Goal: Information Seeking & Learning: Compare options

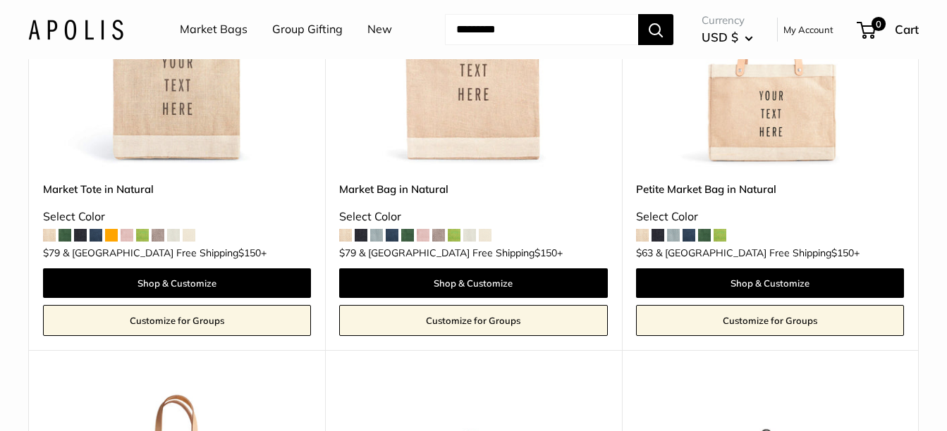
scroll to position [358, 0]
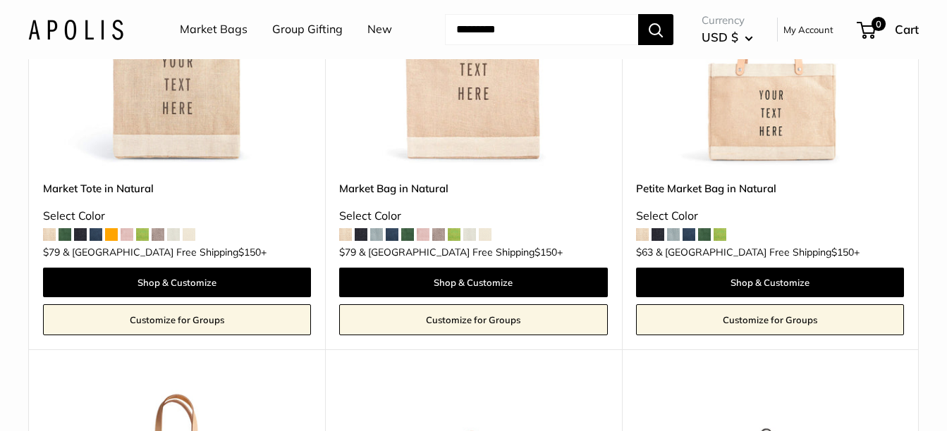
click at [673, 224] on div "Select Color" at bounding box center [770, 216] width 268 height 21
click at [706, 233] on span at bounding box center [704, 234] width 13 height 13
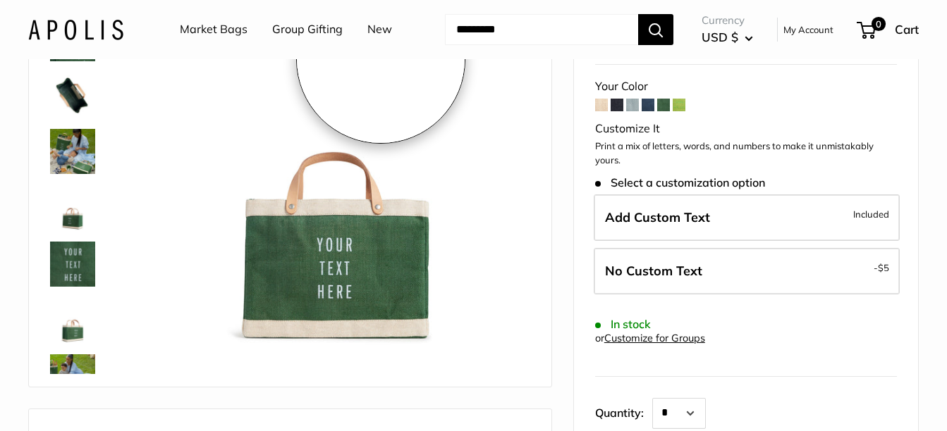
scroll to position [177, 0]
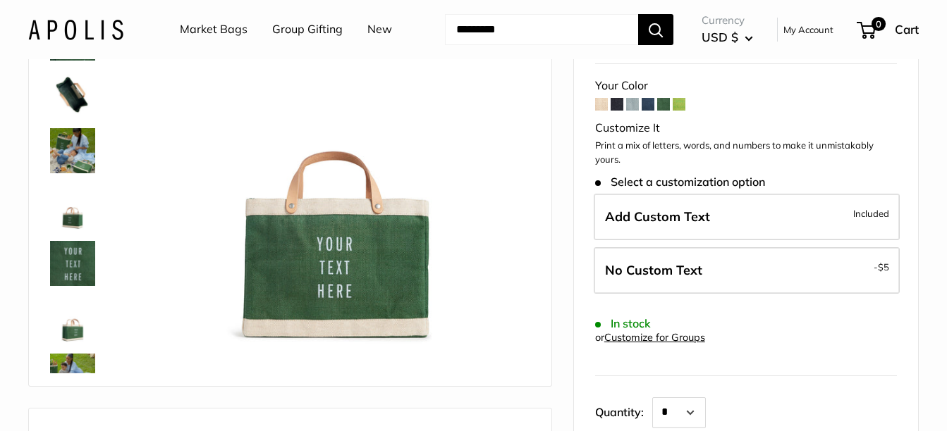
click at [227, 29] on link "Market Bags" at bounding box center [214, 29] width 68 height 21
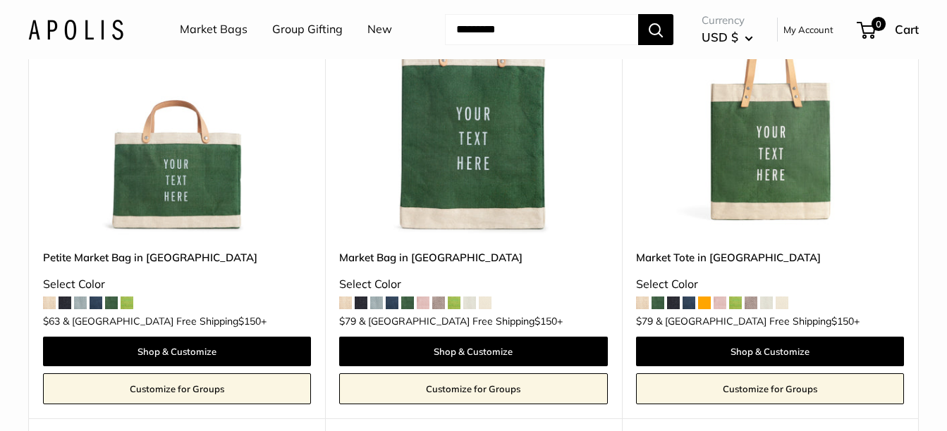
scroll to position [4126, 0]
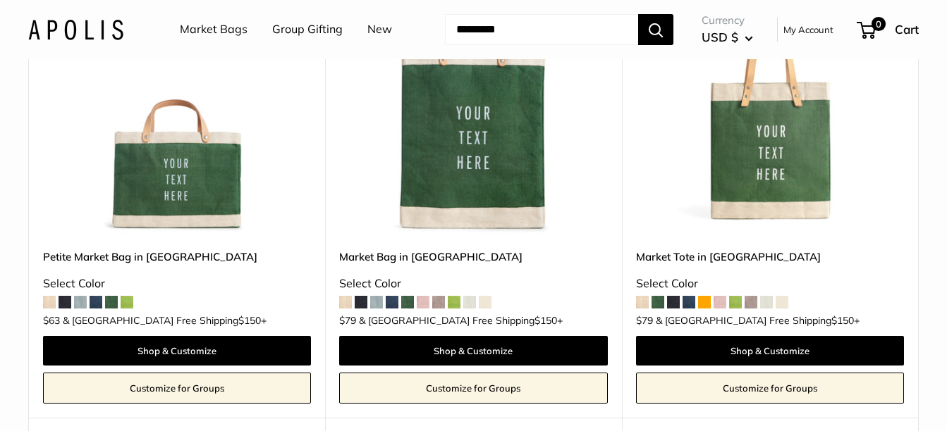
click at [378, 296] on span at bounding box center [376, 302] width 13 height 13
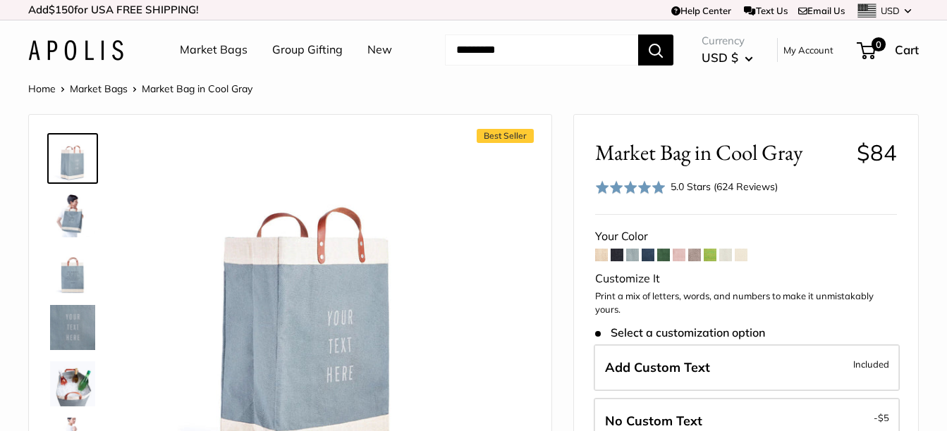
click at [601, 259] on span at bounding box center [601, 255] width 13 height 13
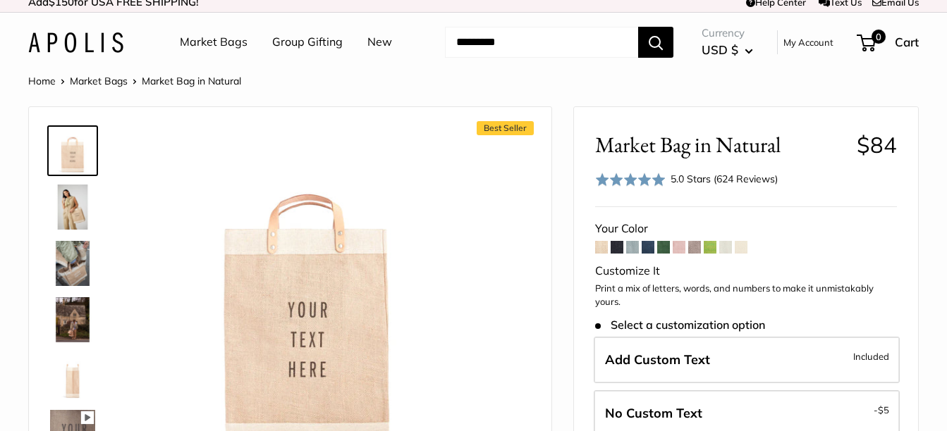
scroll to position [56, 0]
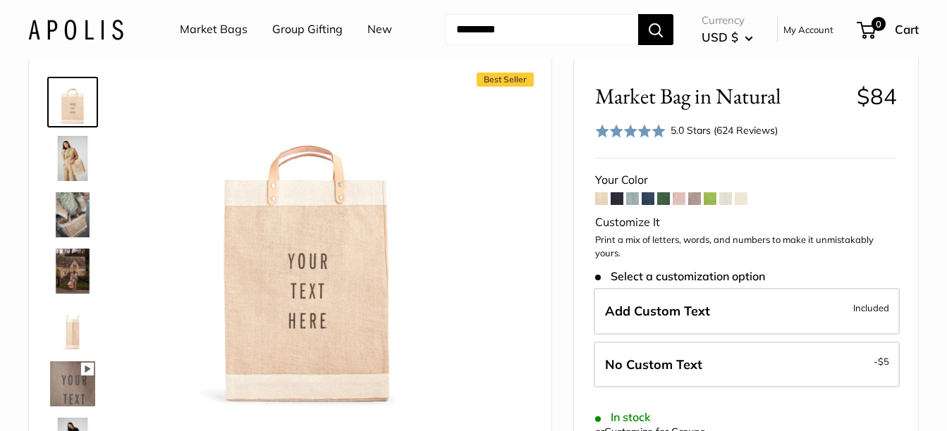
click at [679, 201] on span at bounding box center [679, 198] width 13 height 13
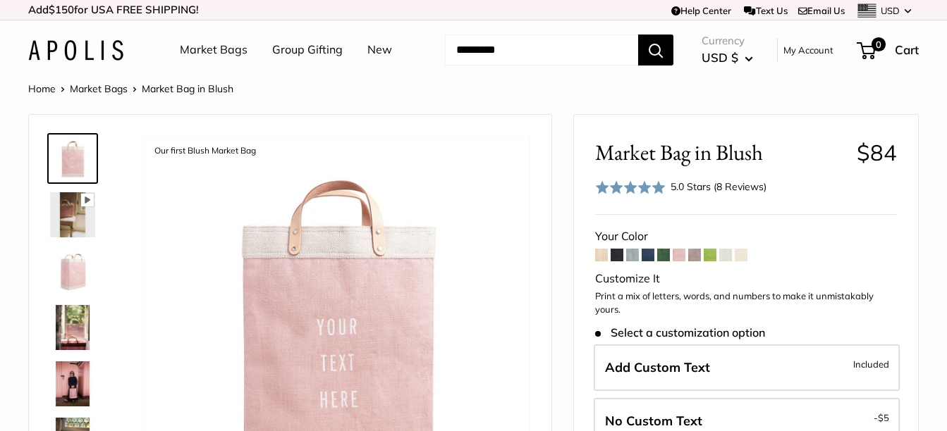
click at [321, 47] on link "Group Gifting" at bounding box center [307, 49] width 70 height 21
